Goal: Transaction & Acquisition: Purchase product/service

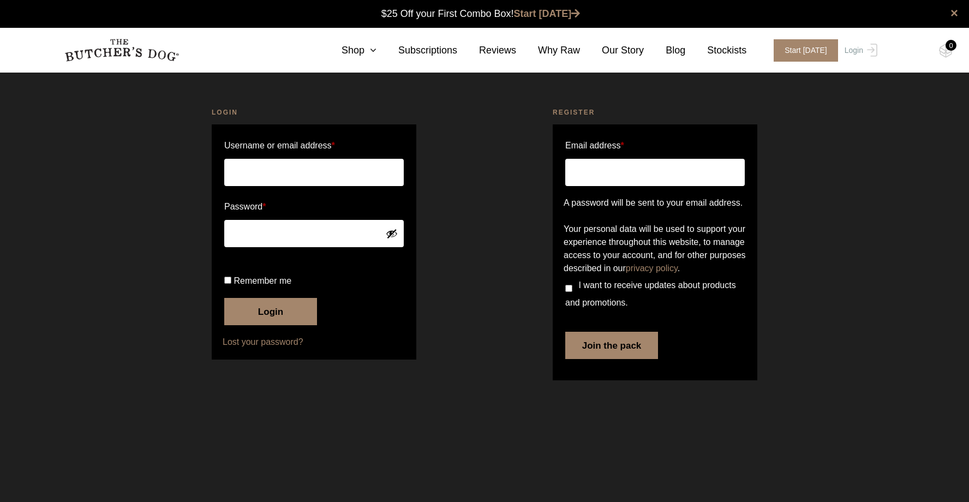
type input "asteinthal@bigpond.com"
click at [271, 325] on button "Login" at bounding box center [270, 311] width 93 height 27
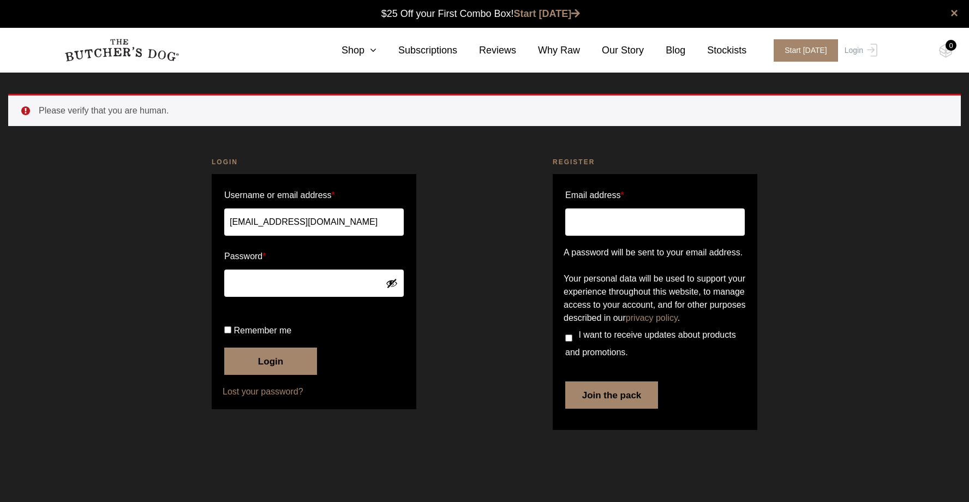
click at [271, 375] on button "Login" at bounding box center [270, 361] width 93 height 27
click at [255, 375] on button "Login" at bounding box center [270, 361] width 93 height 27
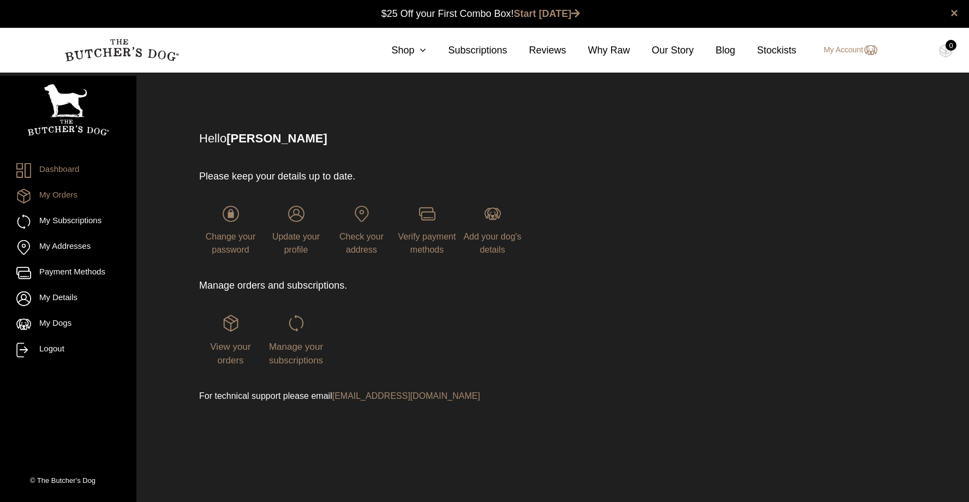
click at [79, 196] on link "My Orders" at bounding box center [68, 196] width 104 height 15
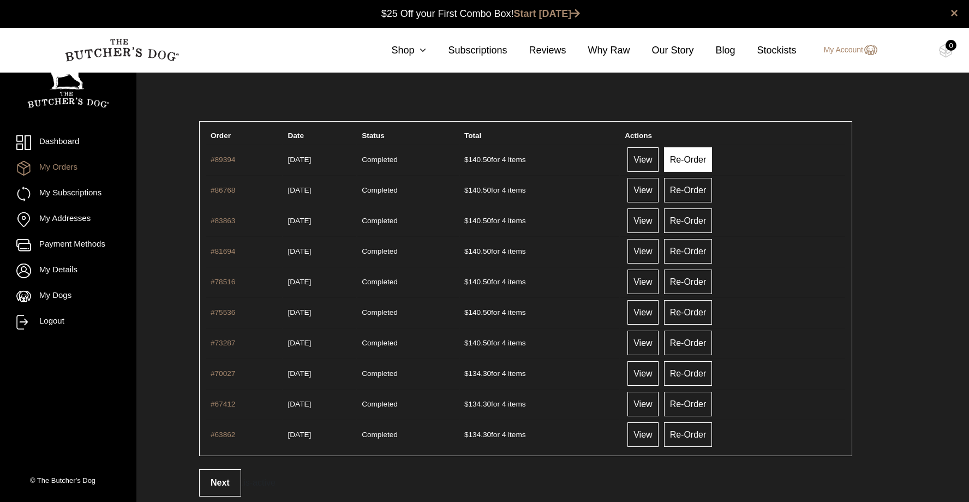
scroll to position [1, 0]
click at [705, 161] on link "Re-Order" at bounding box center [688, 159] width 49 height 25
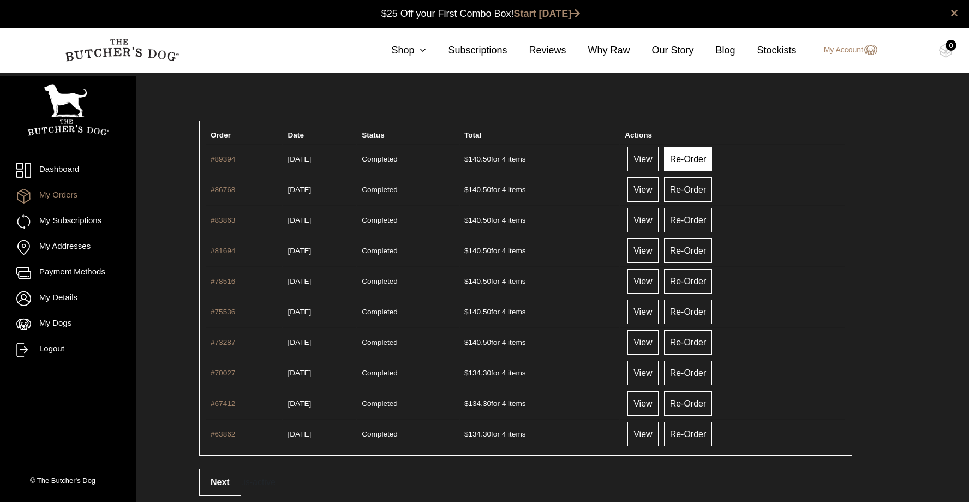
click at [705, 158] on link "Re-Order" at bounding box center [688, 159] width 49 height 25
